Goal: Navigation & Orientation: Find specific page/section

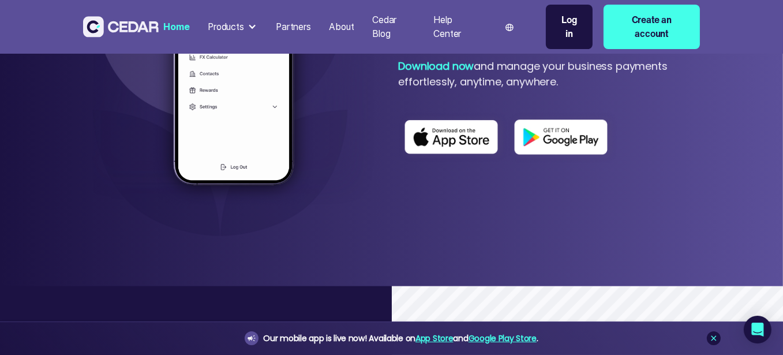
scroll to position [750, 0]
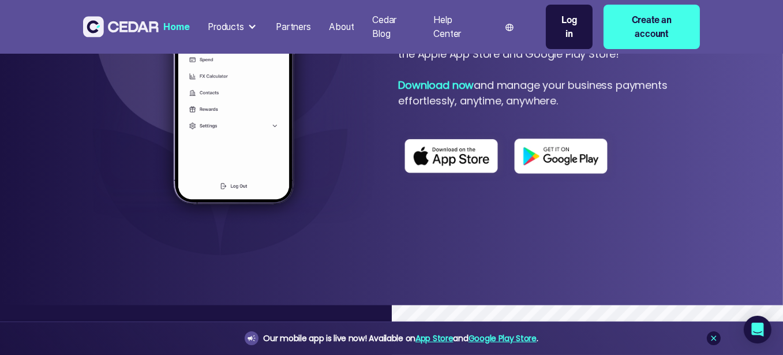
click at [242, 26] on div "Products" at bounding box center [226, 27] width 36 height 14
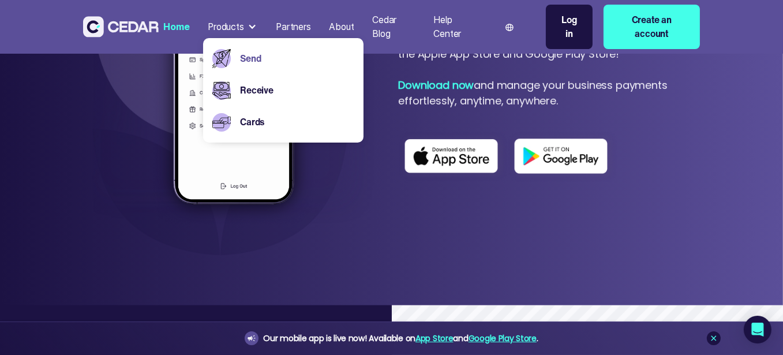
click at [256, 58] on link "Send" at bounding box center [297, 59] width 114 height 14
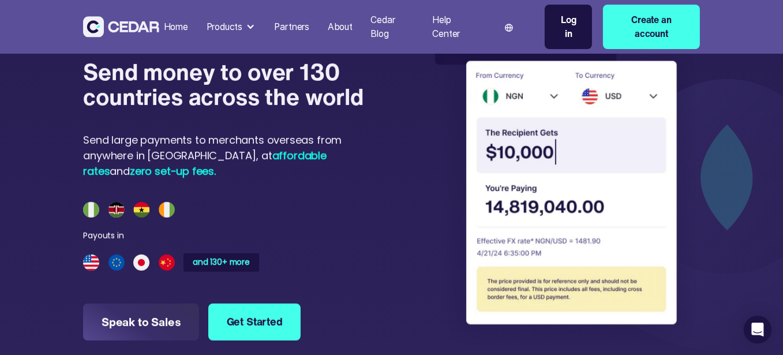
scroll to position [865, 0]
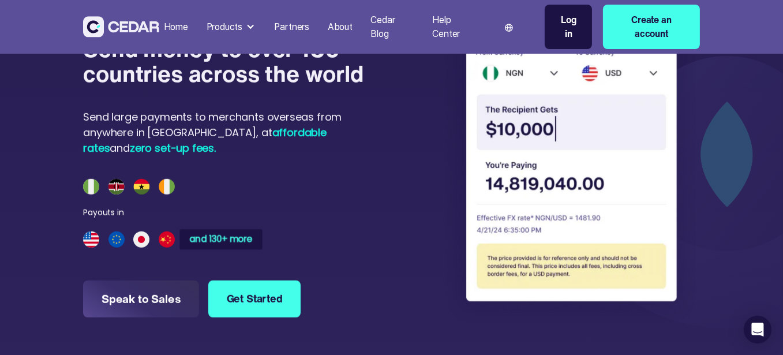
click at [229, 235] on div "and 130+ more" at bounding box center [221, 239] width 63 height 9
click at [236, 235] on div "and 130+ more" at bounding box center [221, 239] width 63 height 9
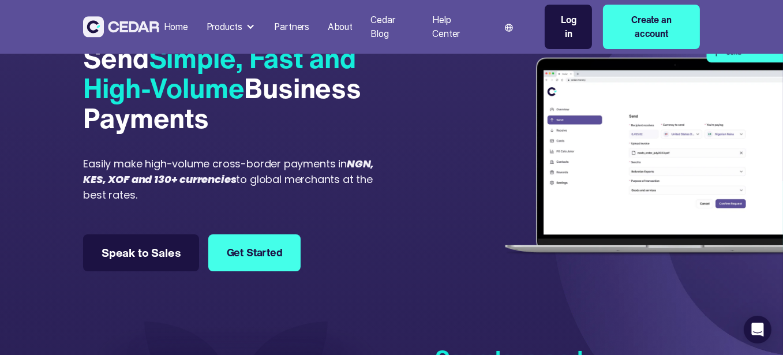
scroll to position [0, 0]
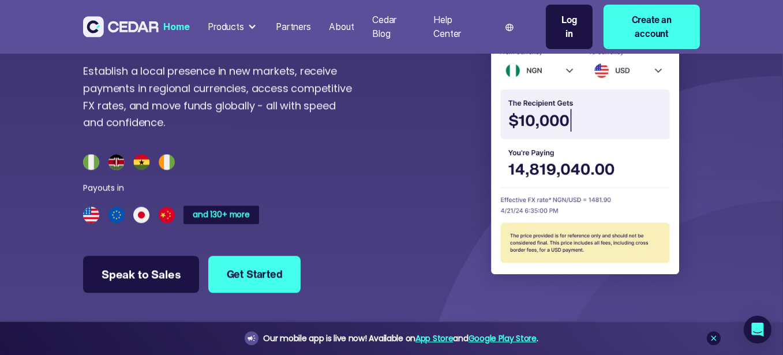
scroll to position [3116, 0]
